Goal: Check status: Check status

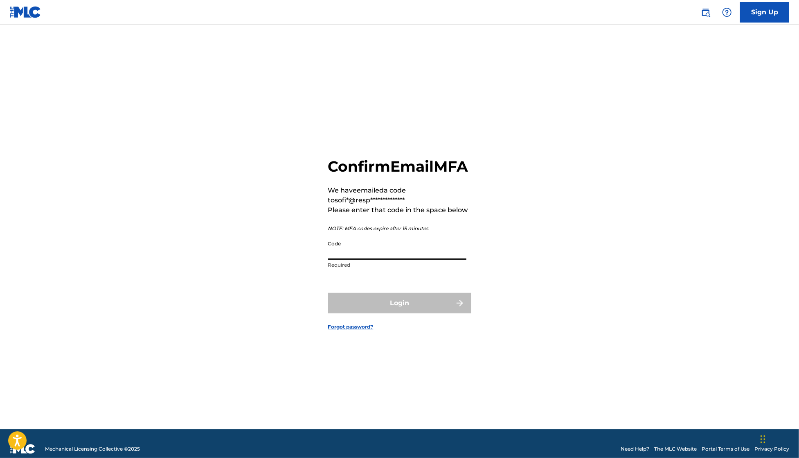
click at [382, 246] on input "Code" at bounding box center [397, 247] width 138 height 23
paste input "941411"
type input "941411"
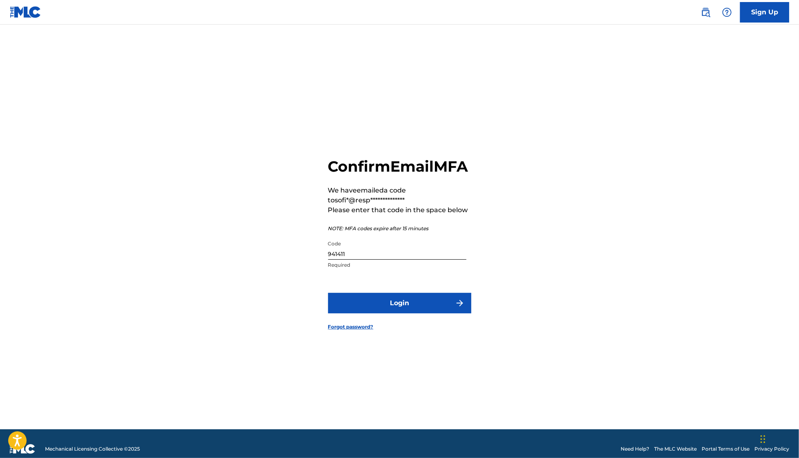
click at [384, 313] on button "Login" at bounding box center [399, 303] width 143 height 20
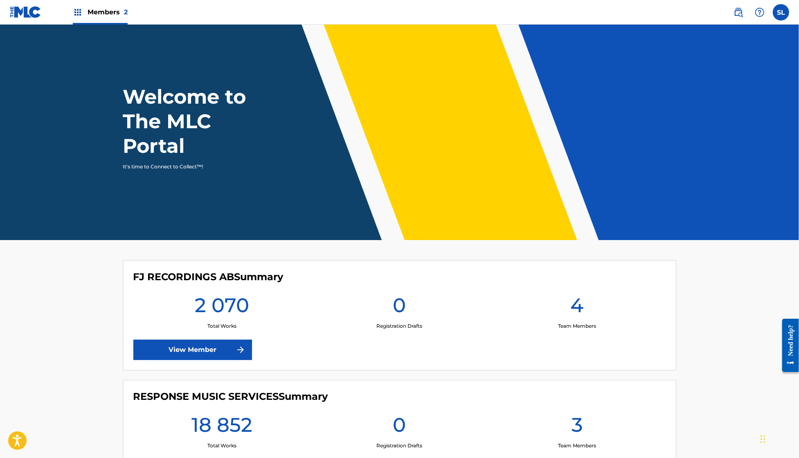
click at [102, 16] on span "Members 2" at bounding box center [108, 11] width 40 height 9
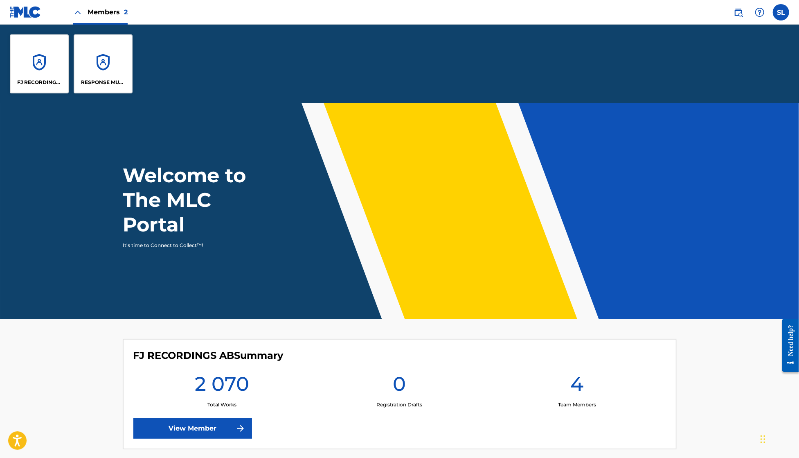
click at [131, 84] on div "RESPONSE MUSIC SERVICES" at bounding box center [103, 63] width 59 height 59
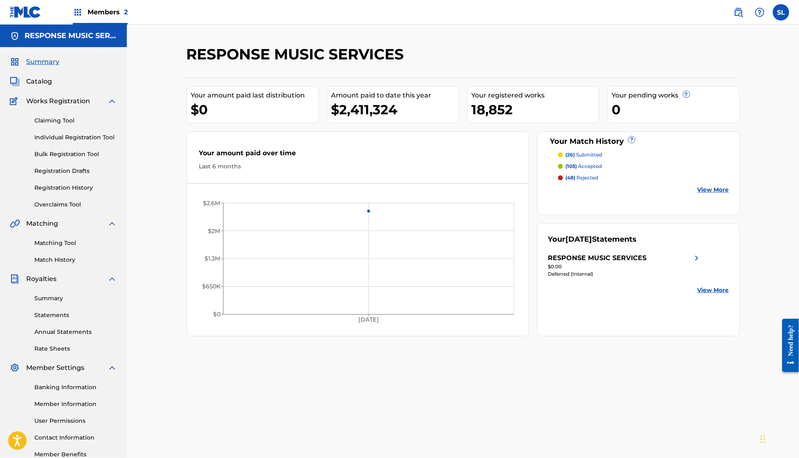
click at [54, 302] on link "Summary" at bounding box center [75, 298] width 83 height 9
